Goal: Find specific page/section: Find specific page/section

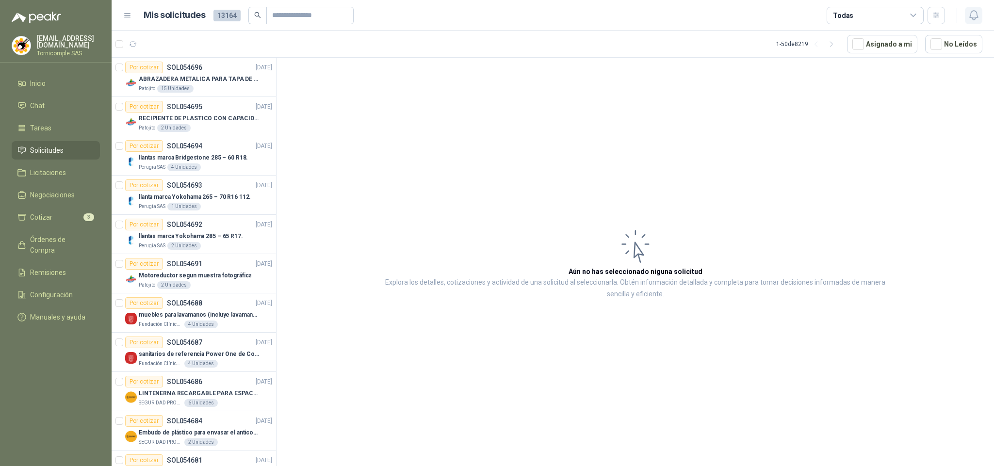
click at [971, 16] on icon "button" at bounding box center [974, 15] width 12 height 12
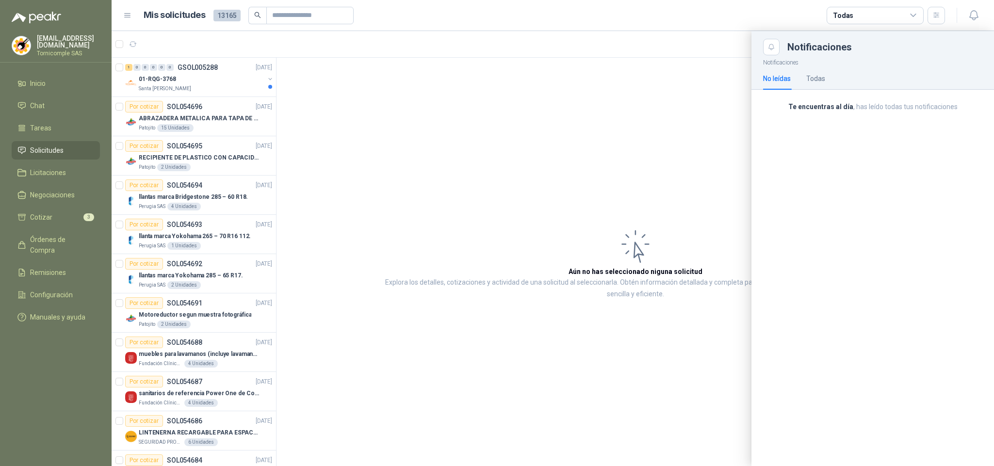
click at [78, 149] on li "Solicitudes" at bounding box center [55, 150] width 77 height 11
click at [188, 99] on div at bounding box center [553, 248] width 883 height 435
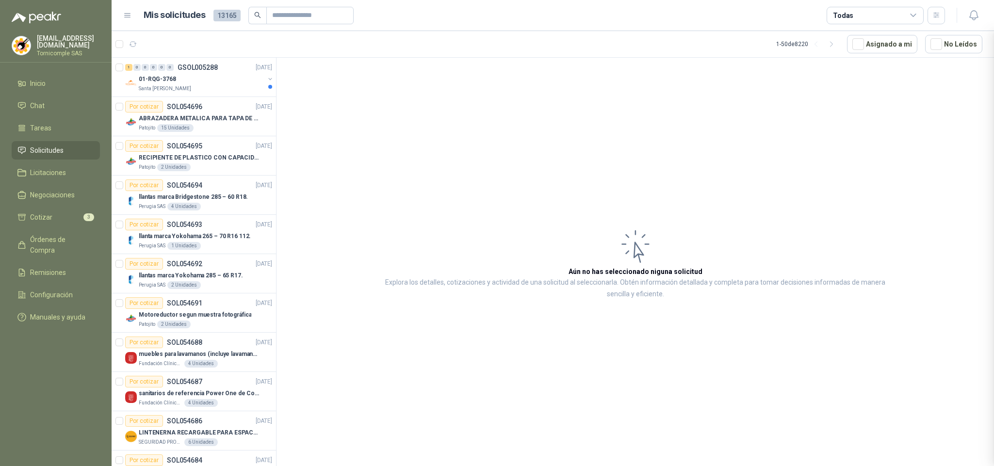
click at [188, 87] on div at bounding box center [553, 248] width 883 height 435
click at [188, 87] on div "Santa [PERSON_NAME]" at bounding box center [202, 89] width 126 height 8
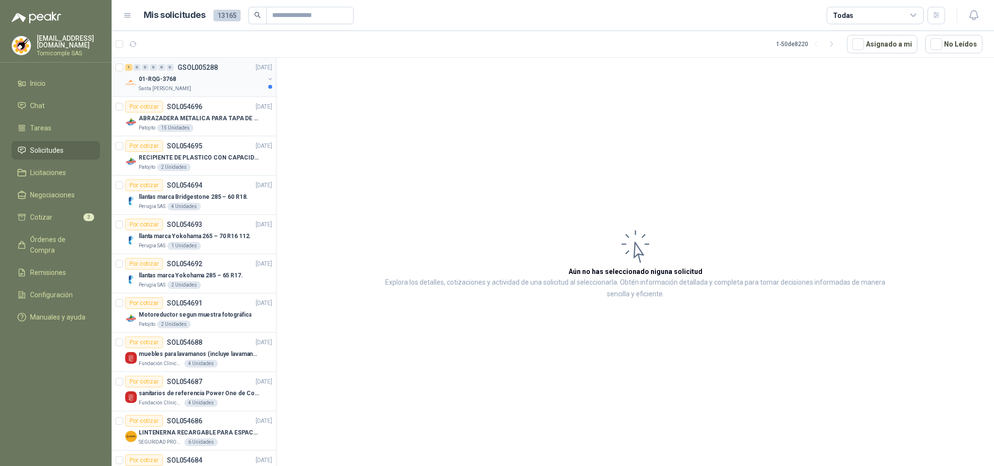
click at [188, 87] on div "Santa [PERSON_NAME]" at bounding box center [202, 89] width 126 height 8
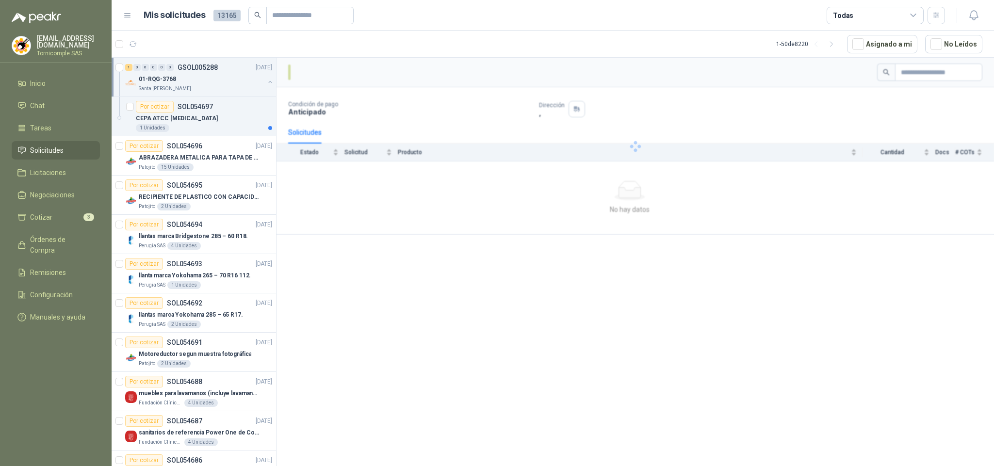
click at [188, 87] on div "Santa [PERSON_NAME]" at bounding box center [202, 89] width 126 height 8
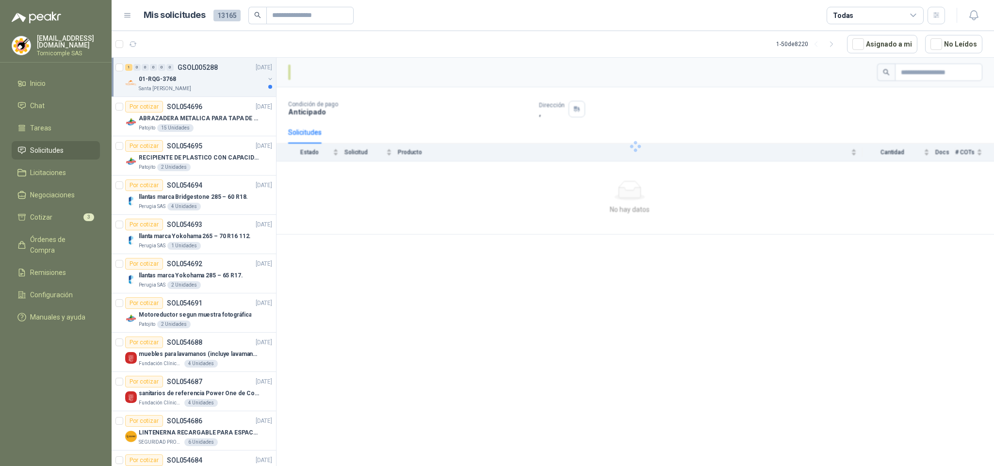
click at [188, 87] on div "Santa [PERSON_NAME]" at bounding box center [202, 89] width 126 height 8
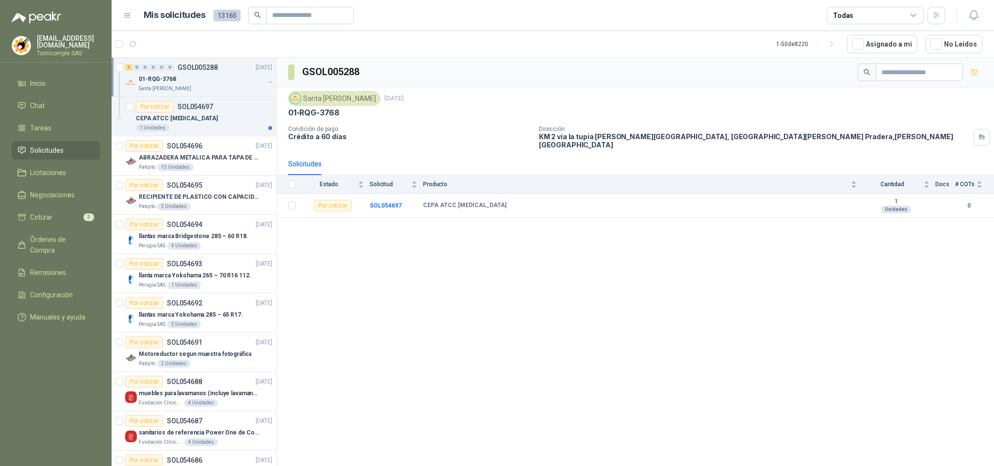
click at [188, 87] on div "Santa [PERSON_NAME]" at bounding box center [202, 89] width 126 height 8
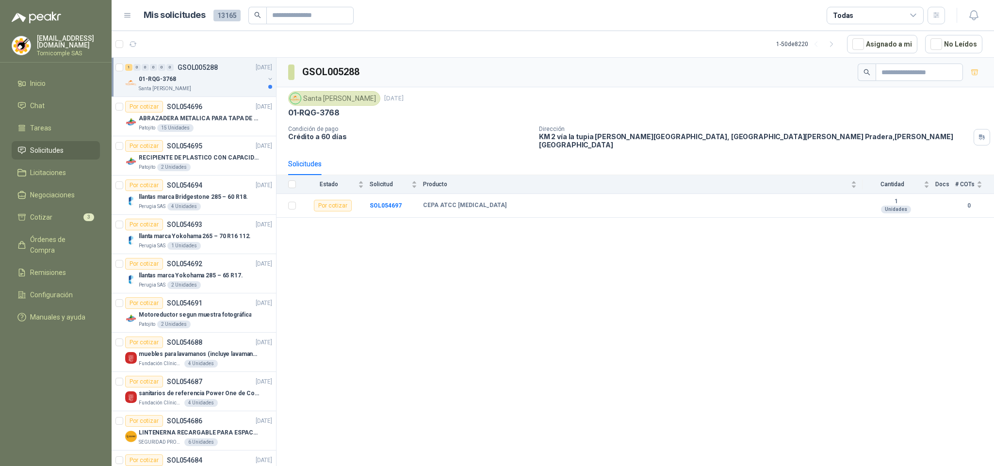
click at [188, 87] on div "Santa [PERSON_NAME]" at bounding box center [202, 89] width 126 height 8
